Goal: Task Accomplishment & Management: Use online tool/utility

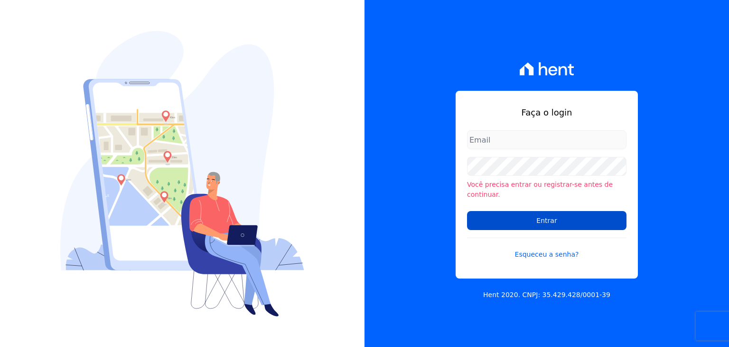
type input "[EMAIL_ADDRESS][DOMAIN_NAME]"
click at [603, 215] on input "Entrar" at bounding box center [547, 220] width 160 height 19
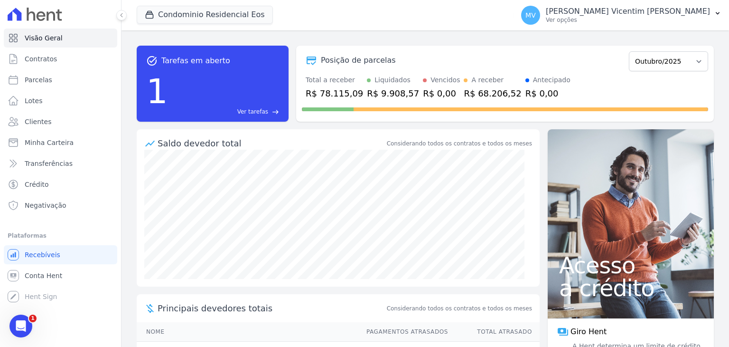
click at [230, 101] on div "1 Ver tarefas east" at bounding box center [212, 90] width 133 height 49
click at [273, 107] on link "Ver tarefas east" at bounding box center [225, 111] width 107 height 9
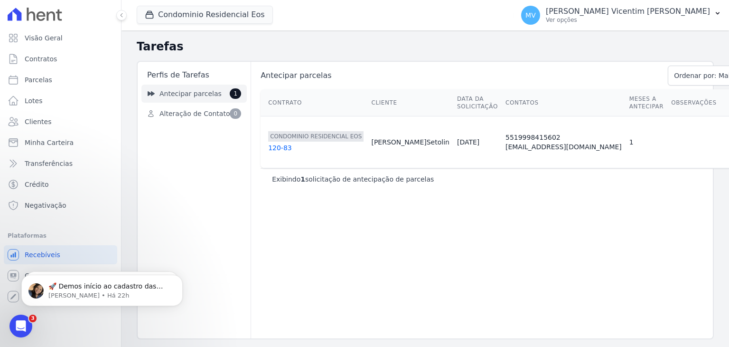
click at [227, 92] on link "Antecipar parcelas 1" at bounding box center [193, 94] width 105 height 18
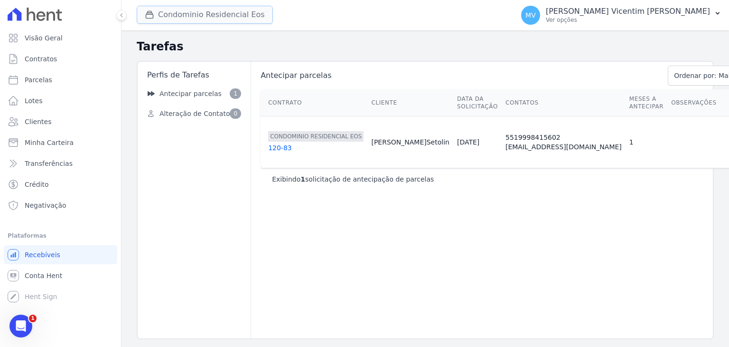
click at [227, 14] on button "Condominio Residencial Eos" at bounding box center [205, 15] width 136 height 18
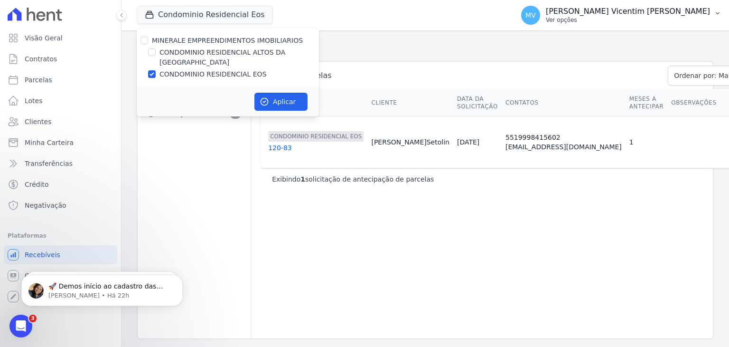
click at [638, 8] on p "[PERSON_NAME] Vicentim [PERSON_NAME]" at bounding box center [628, 11] width 164 height 9
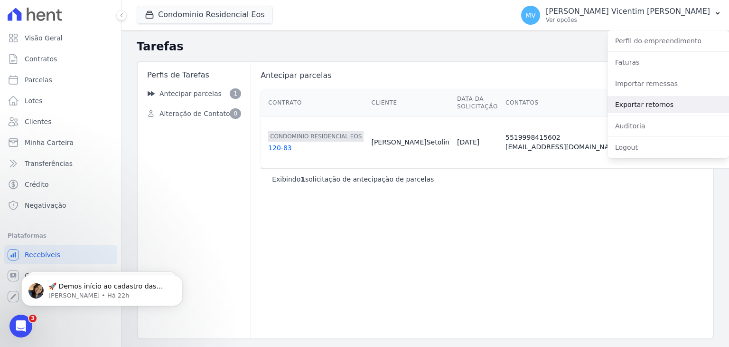
click at [650, 109] on link "Exportar retornos" at bounding box center [669, 104] width 122 height 17
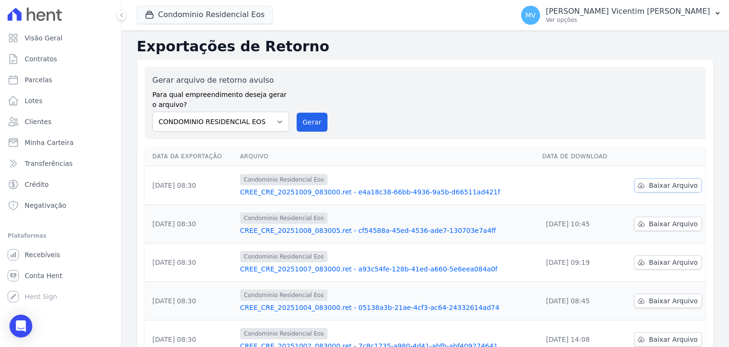
click at [669, 185] on span "Baixar Arquivo" at bounding box center [673, 184] width 49 height 9
click at [246, 19] on button "Condominio Residencial Eos" at bounding box center [205, 15] width 136 height 18
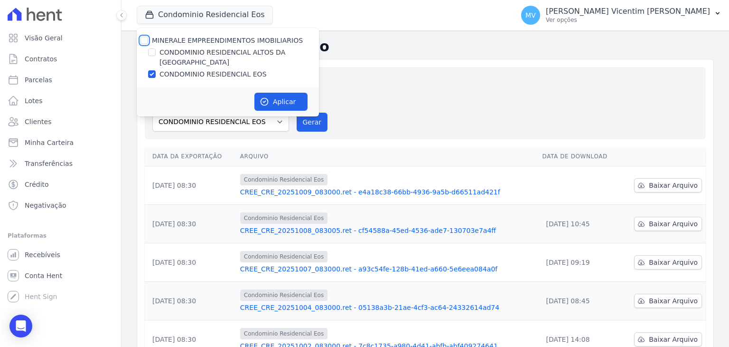
click at [143, 37] on input "MINERALE EMPREENDIMENTOS IMOBILIARIOS" at bounding box center [145, 41] width 8 height 8
checkbox input "true"
click at [143, 37] on input "MINERALE EMPREENDIMENTOS IMOBILIARIOS" at bounding box center [145, 41] width 8 height 8
checkbox input "false"
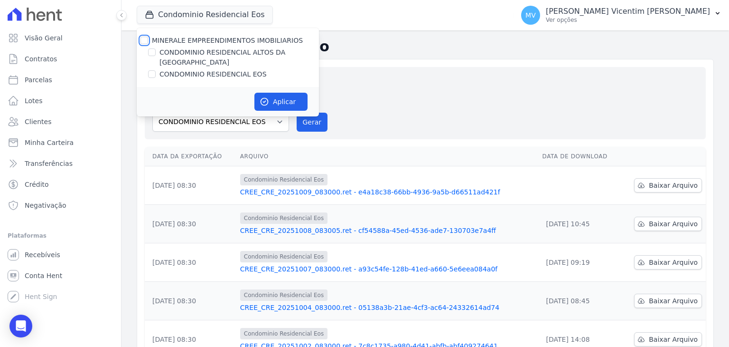
checkbox input "false"
click at [154, 54] on input "CONDOMINIO RESIDENCIAL ALTOS DA [GEOGRAPHIC_DATA]" at bounding box center [152, 52] width 8 height 8
checkbox input "true"
click at [275, 93] on button "Aplicar" at bounding box center [280, 102] width 53 height 18
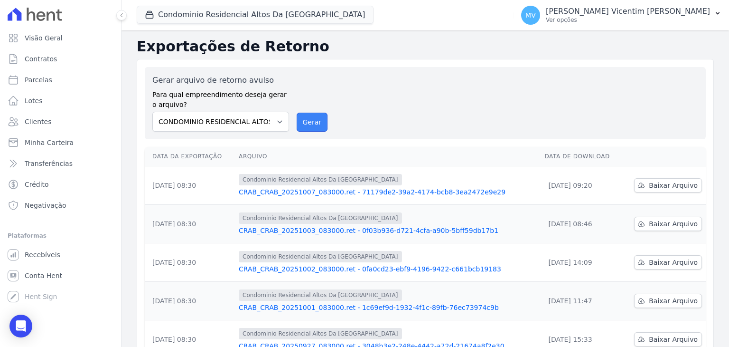
click at [307, 123] on button "Gerar" at bounding box center [312, 122] width 31 height 19
